Goal: Task Accomplishment & Management: Complete application form

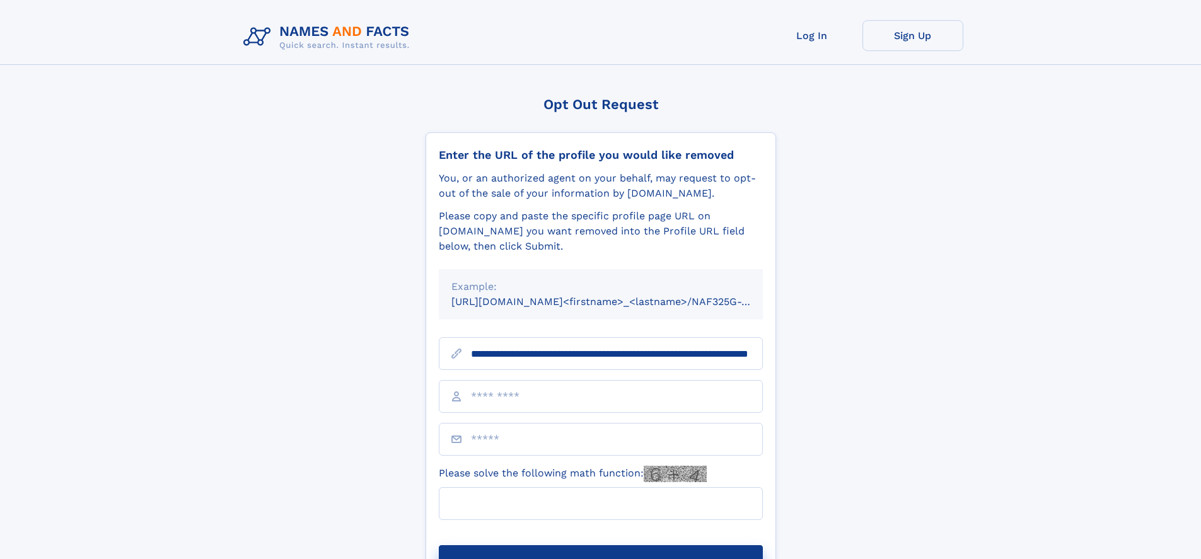
scroll to position [0, 124]
type input "**********"
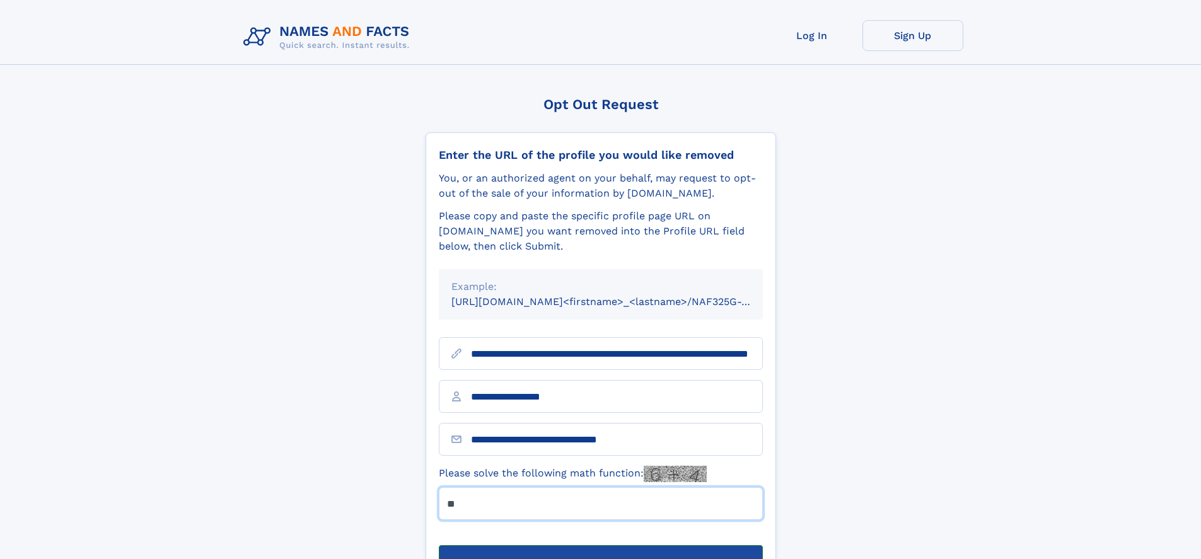
type input "**"
click at [600, 545] on button "Submit Opt Out Request" at bounding box center [601, 565] width 324 height 40
